Goal: Complete application form

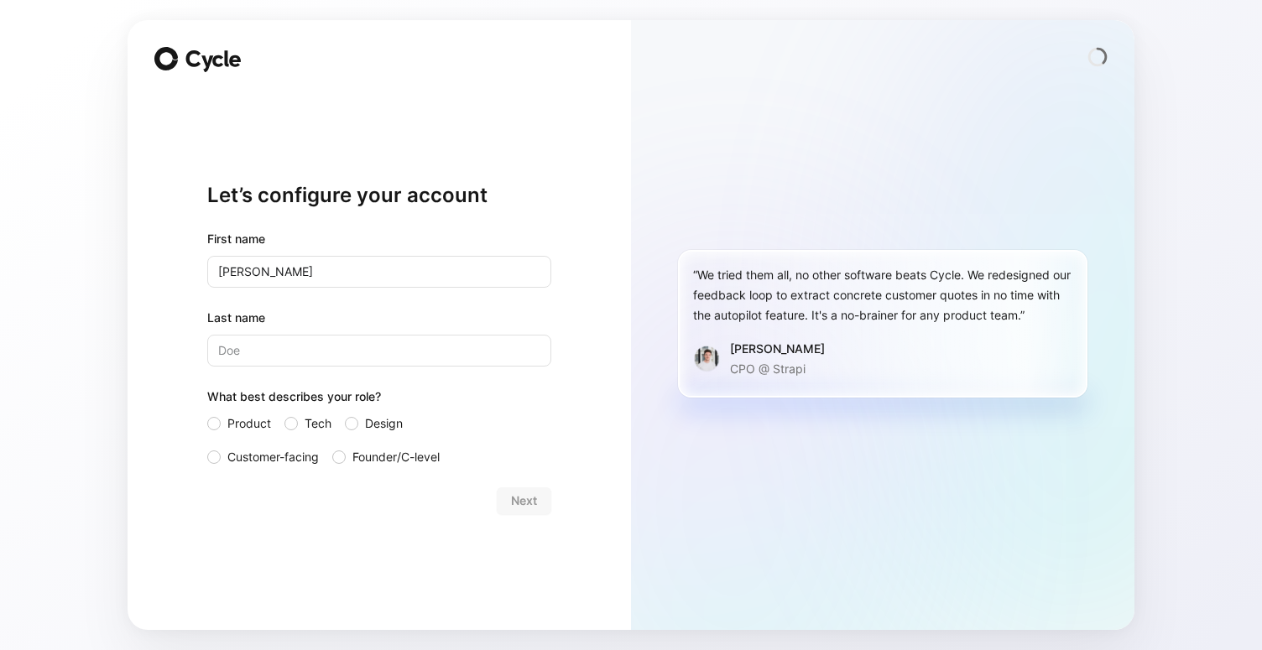
type input "[PERSON_NAME]"
click at [342, 457] on div at bounding box center [338, 456] width 13 height 13
click at [332, 447] on input "Founder/C-level" at bounding box center [332, 447] width 0 height 0
click at [541, 505] on button "Next" at bounding box center [524, 500] width 55 height 27
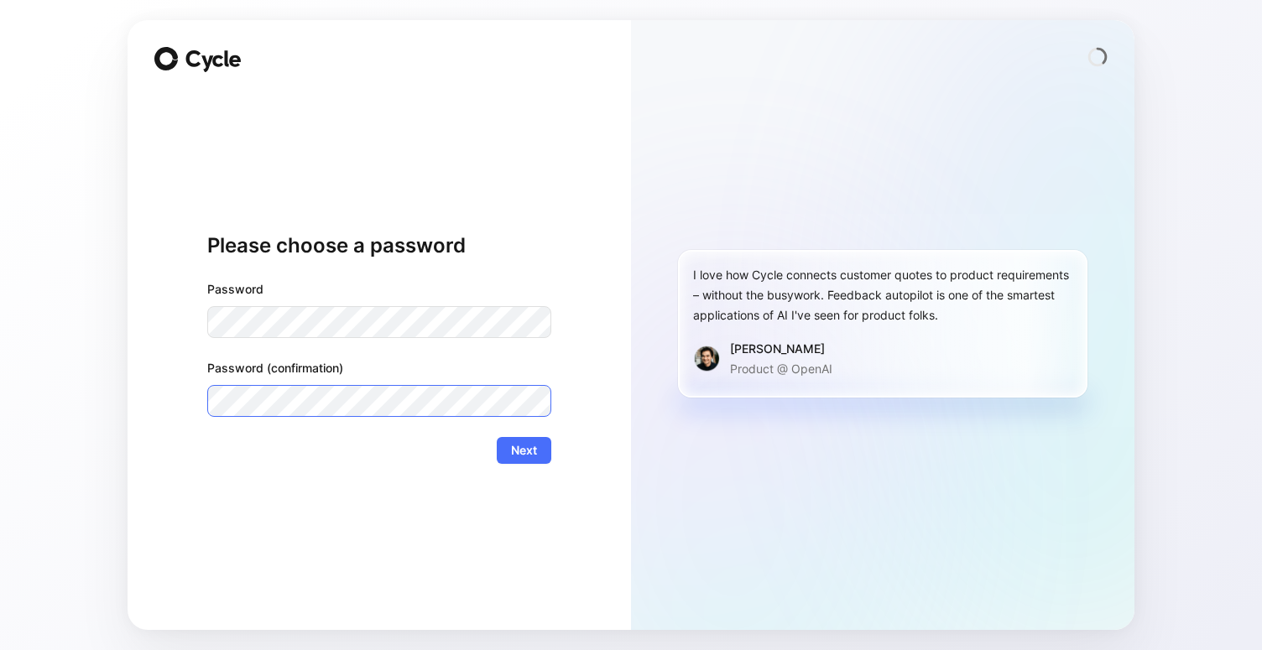
click at [497, 437] on button "Next" at bounding box center [524, 450] width 55 height 27
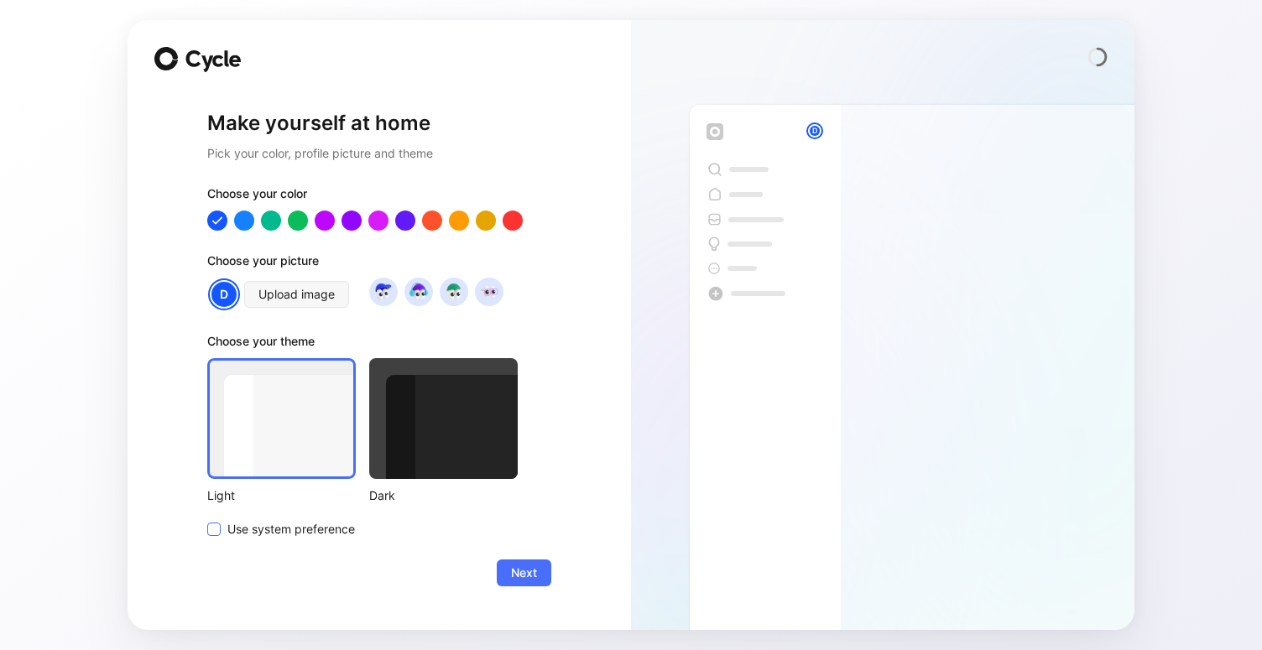
click at [293, 534] on span "Use system preference" at bounding box center [291, 529] width 128 height 20
click at [207, 519] on input "Use system preference" at bounding box center [207, 519] width 0 height 0
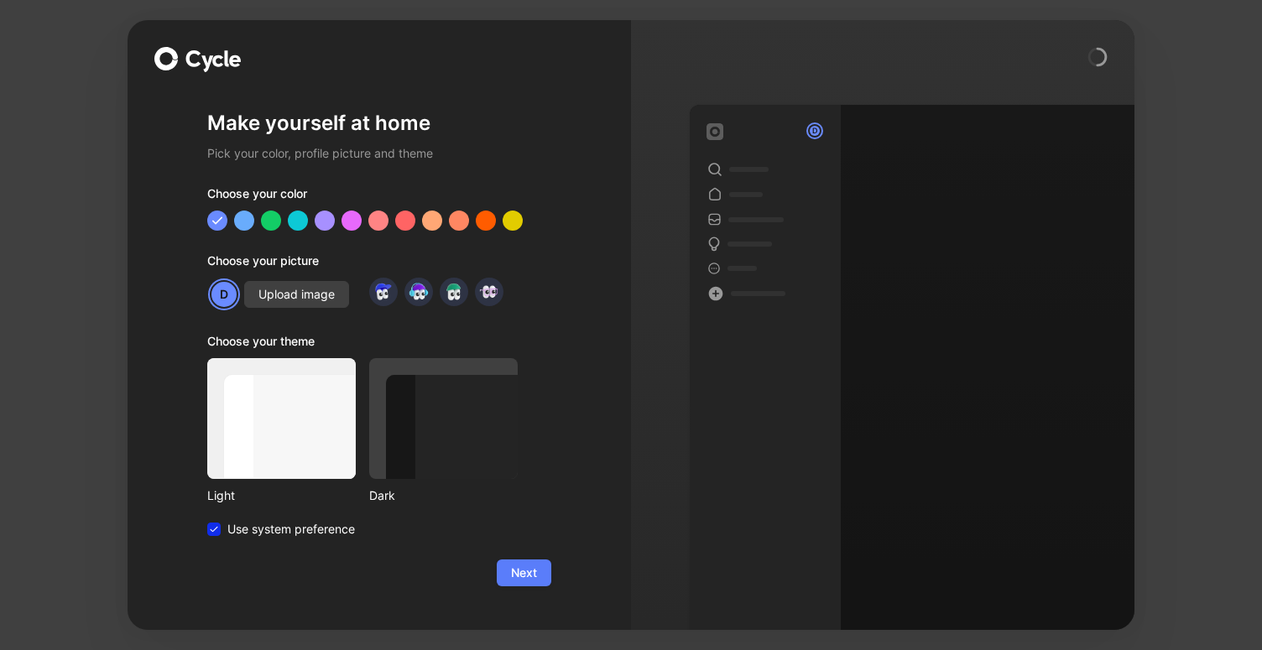
click at [536, 579] on span "Next" at bounding box center [524, 573] width 26 height 20
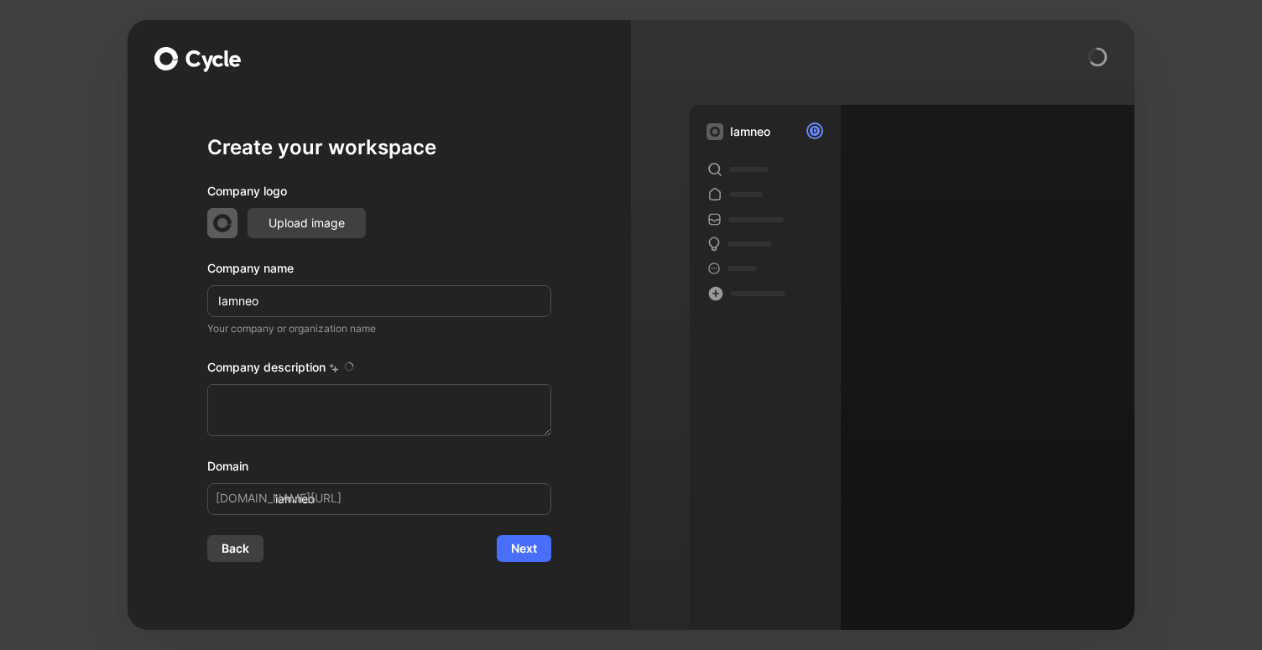
type textarea "iamneo is a company based in [GEOGRAPHIC_DATA], [GEOGRAPHIC_DATA], that special…"
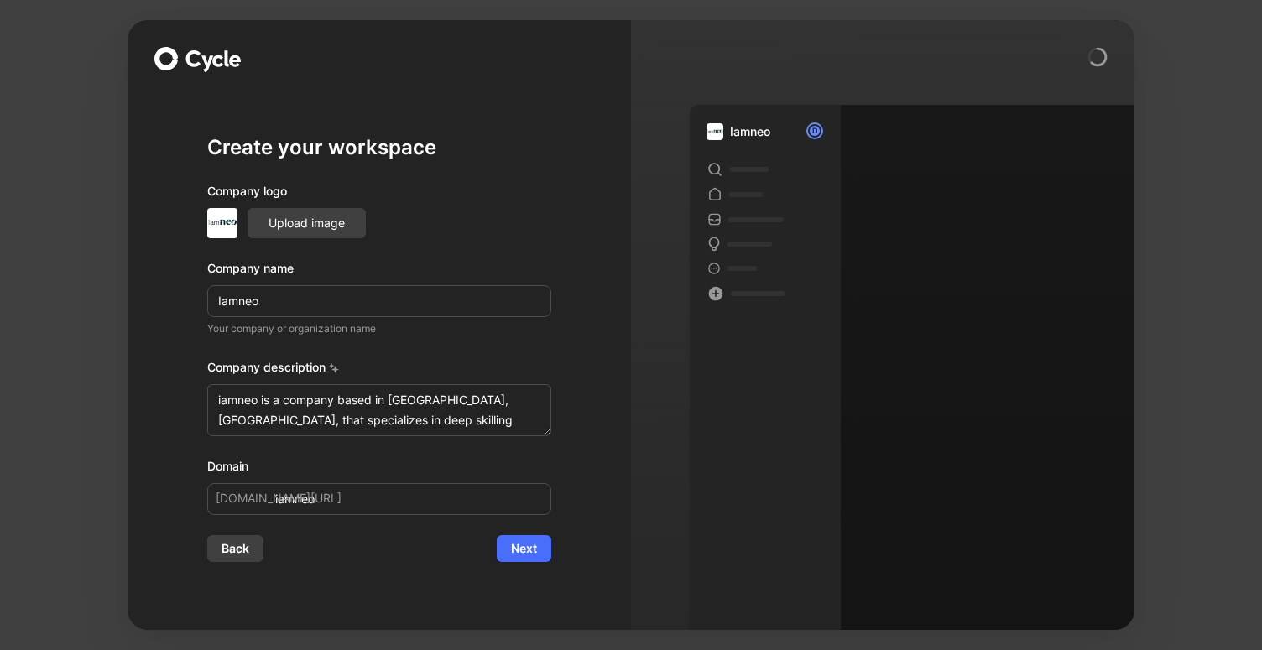
click at [225, 299] on input "Iamneo" at bounding box center [379, 301] width 344 height 32
type input "amneo"
type input "iamneo"
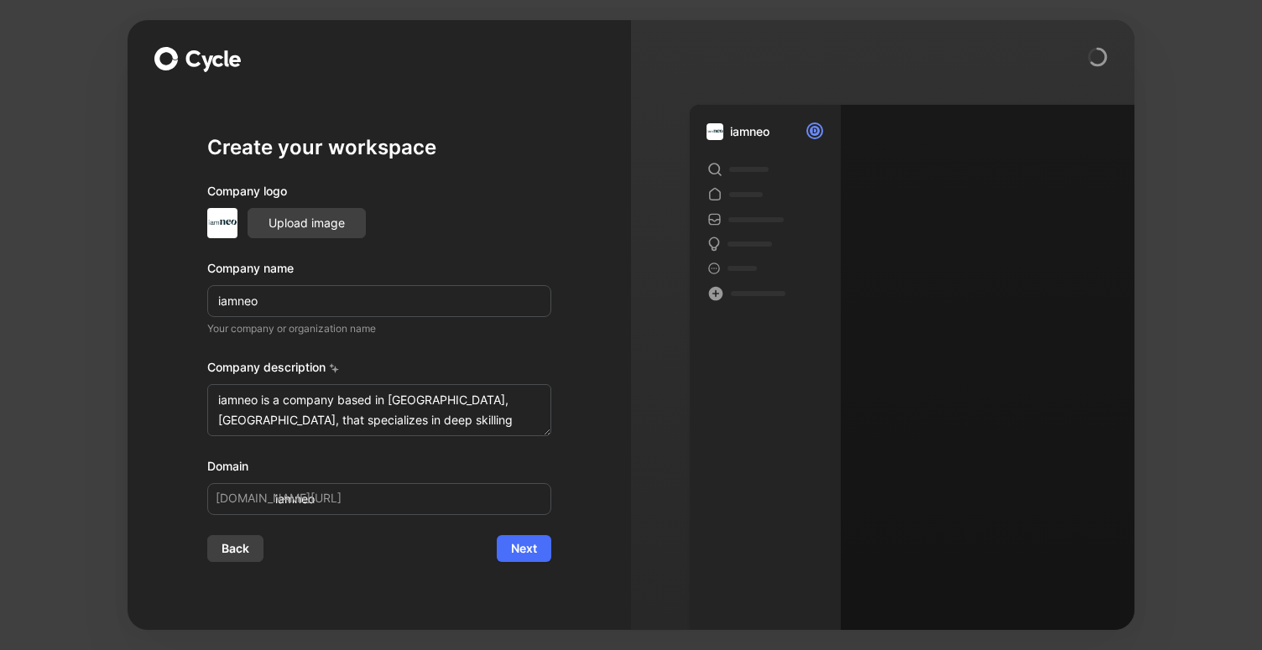
type input "iamneo"
click at [520, 549] on span "Next" at bounding box center [524, 549] width 26 height 20
